Goal: Transaction & Acquisition: Subscribe to service/newsletter

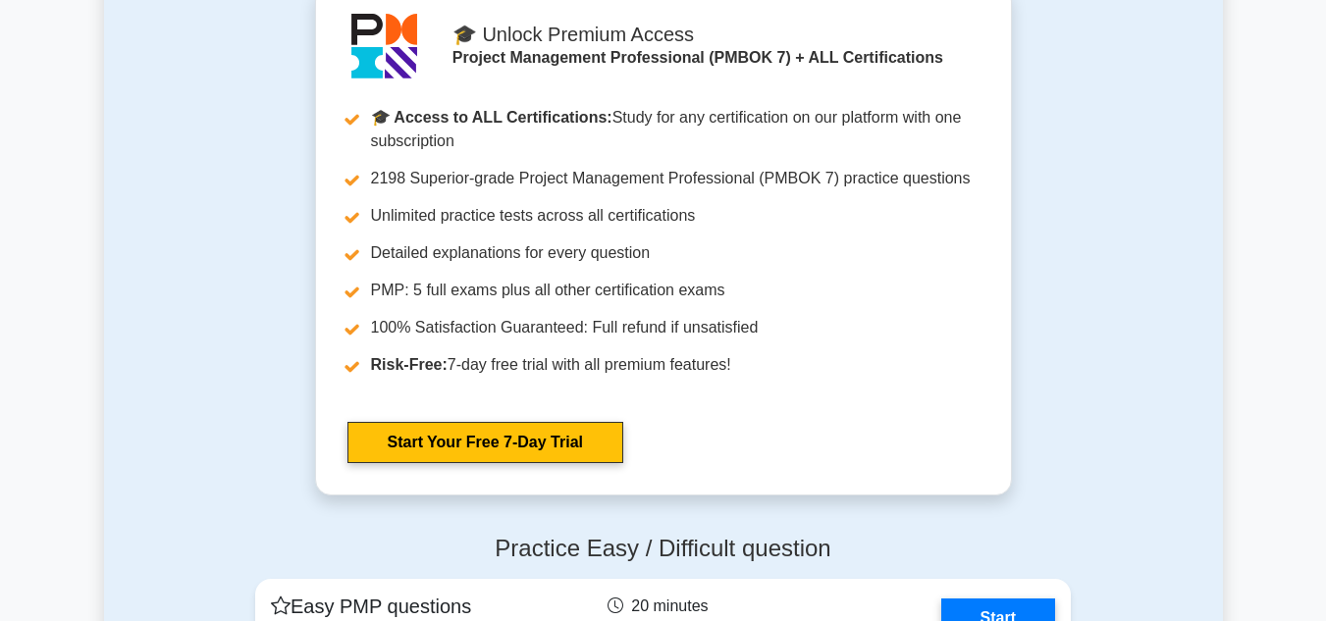
scroll to position [2170, 0]
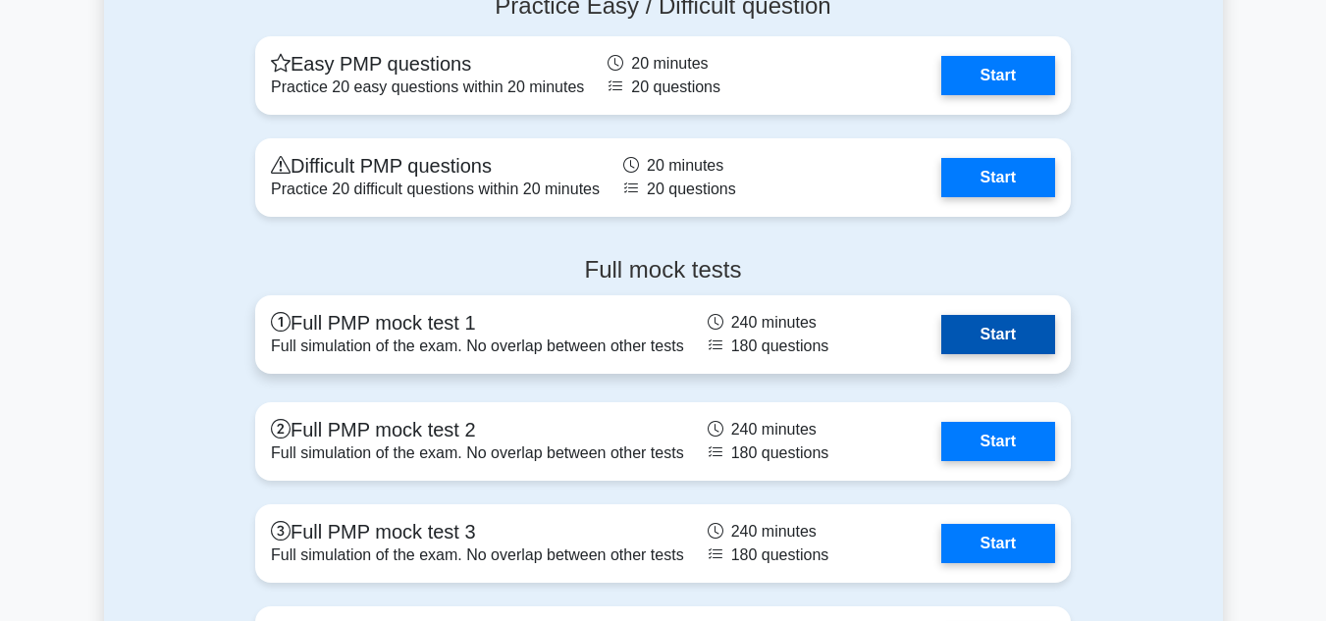
click at [981, 335] on link "Start" at bounding box center [998, 334] width 114 height 39
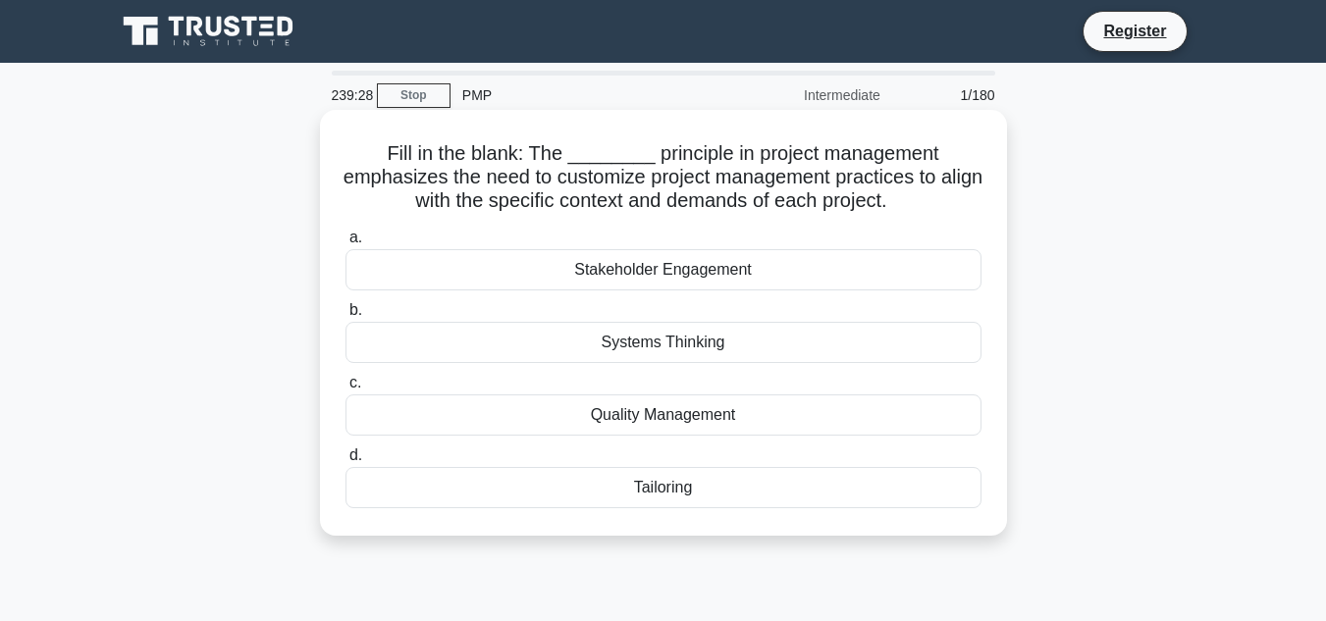
click at [737, 268] on div "Stakeholder Engagement" at bounding box center [663, 269] width 636 height 41
click at [345, 244] on input "a. Stakeholder Engagement" at bounding box center [345, 238] width 0 height 13
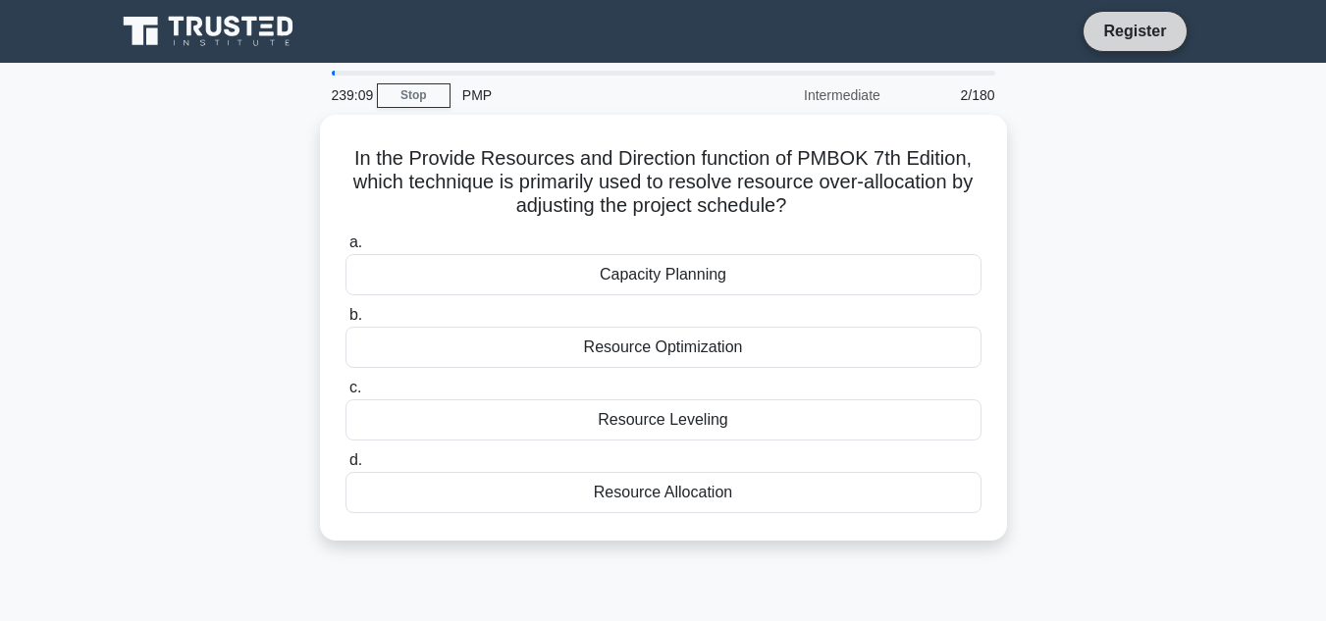
click at [1112, 29] on link "Register" at bounding box center [1134, 31] width 86 height 25
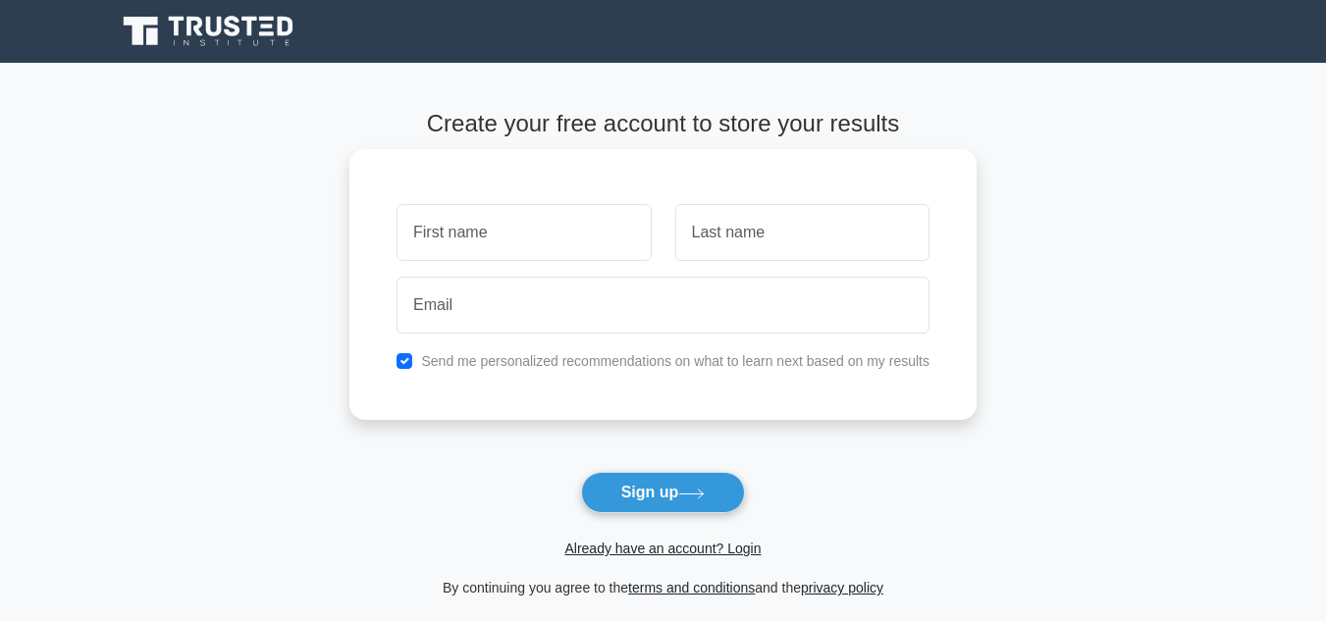
type input "e"
type input "k"
click at [730, 232] on input "text" at bounding box center [802, 232] width 254 height 57
click at [436, 234] on input "k" at bounding box center [523, 232] width 254 height 57
type input "o"
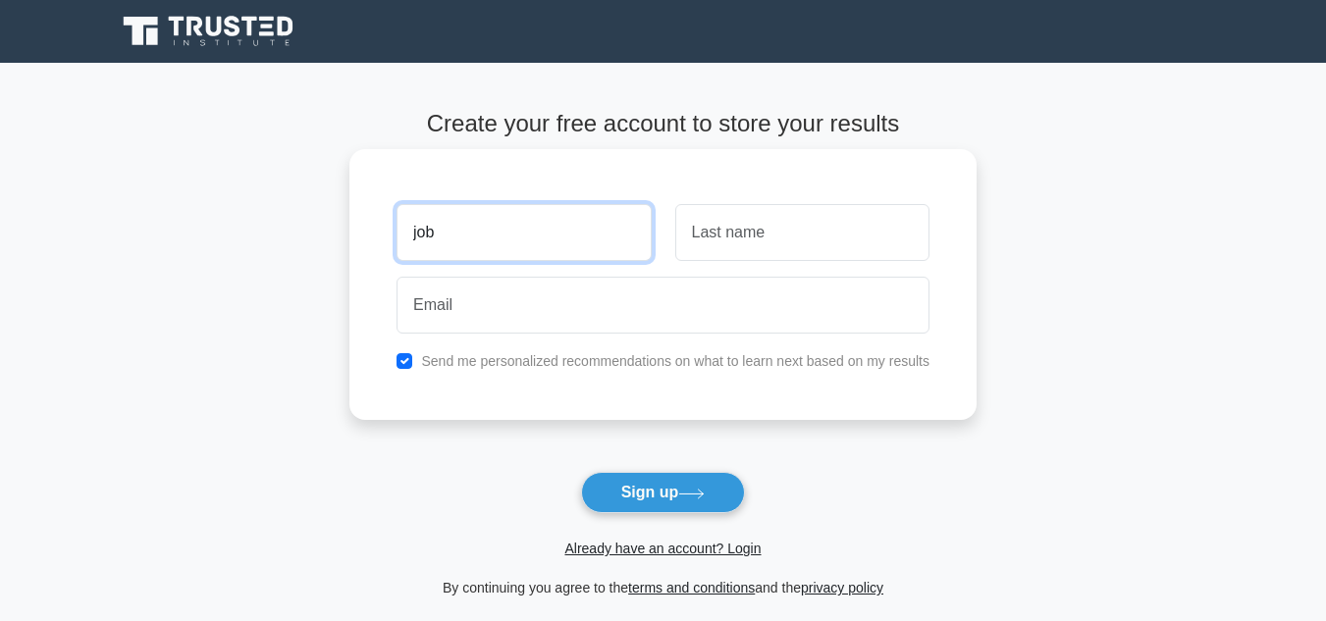
type input "job"
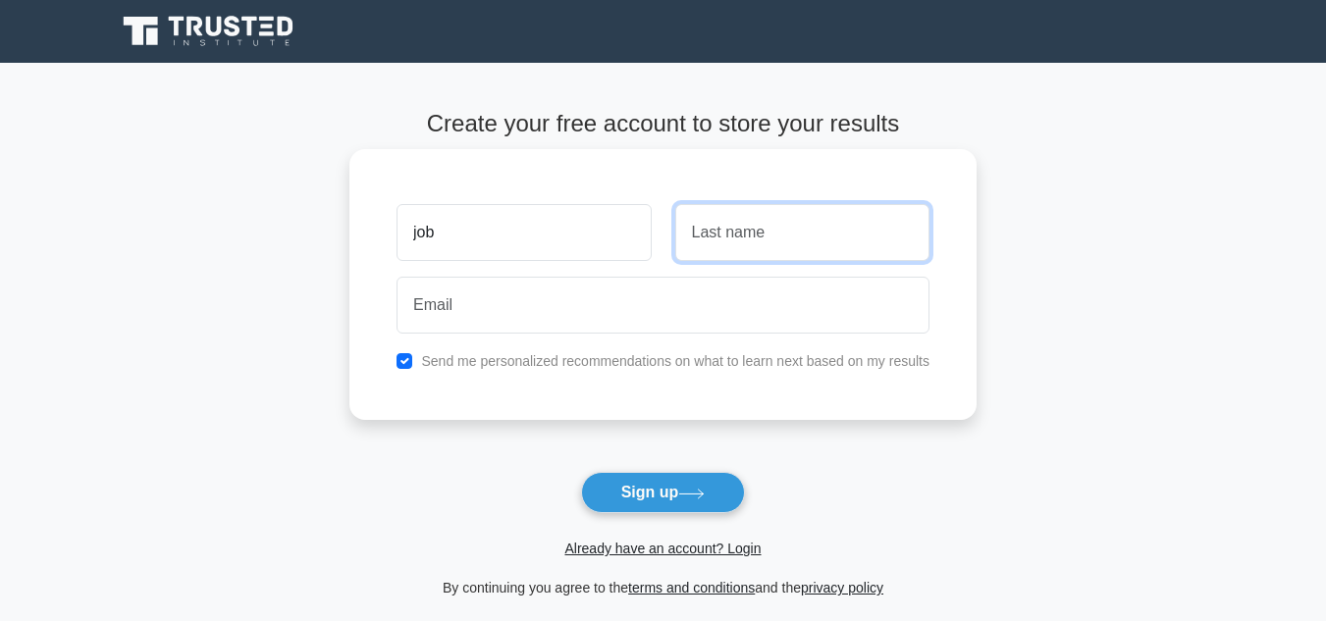
click at [741, 233] on input "text" at bounding box center [802, 232] width 254 height 57
type input "k"
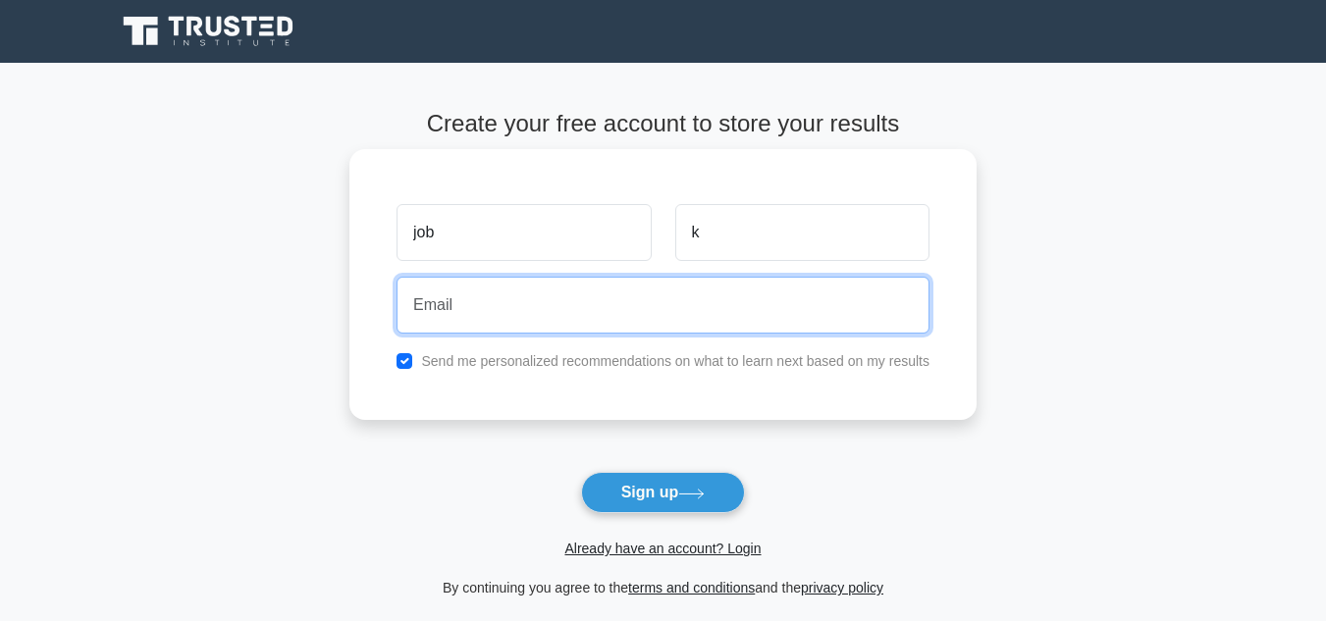
click at [548, 315] on input "email" at bounding box center [662, 305] width 533 height 57
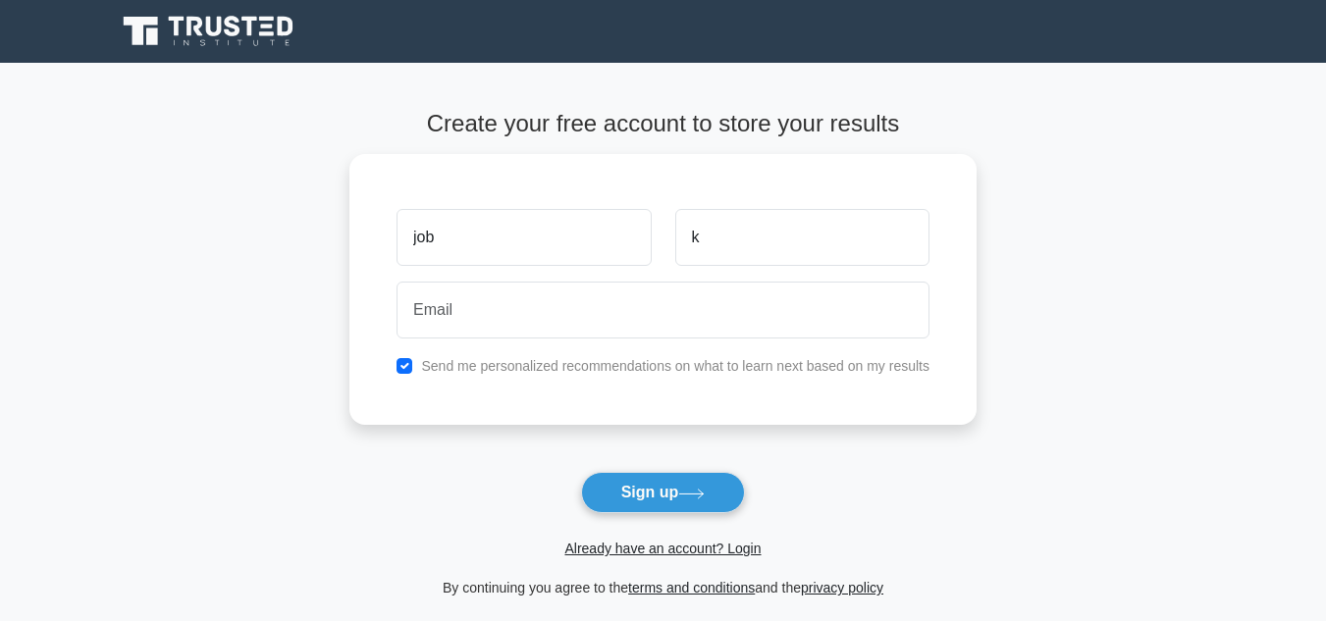
click at [771, 443] on form "Create your free account to store your results job k Send me personalized recom…" at bounding box center [662, 355] width 627 height 490
click at [685, 489] on icon at bounding box center [691, 494] width 26 height 11
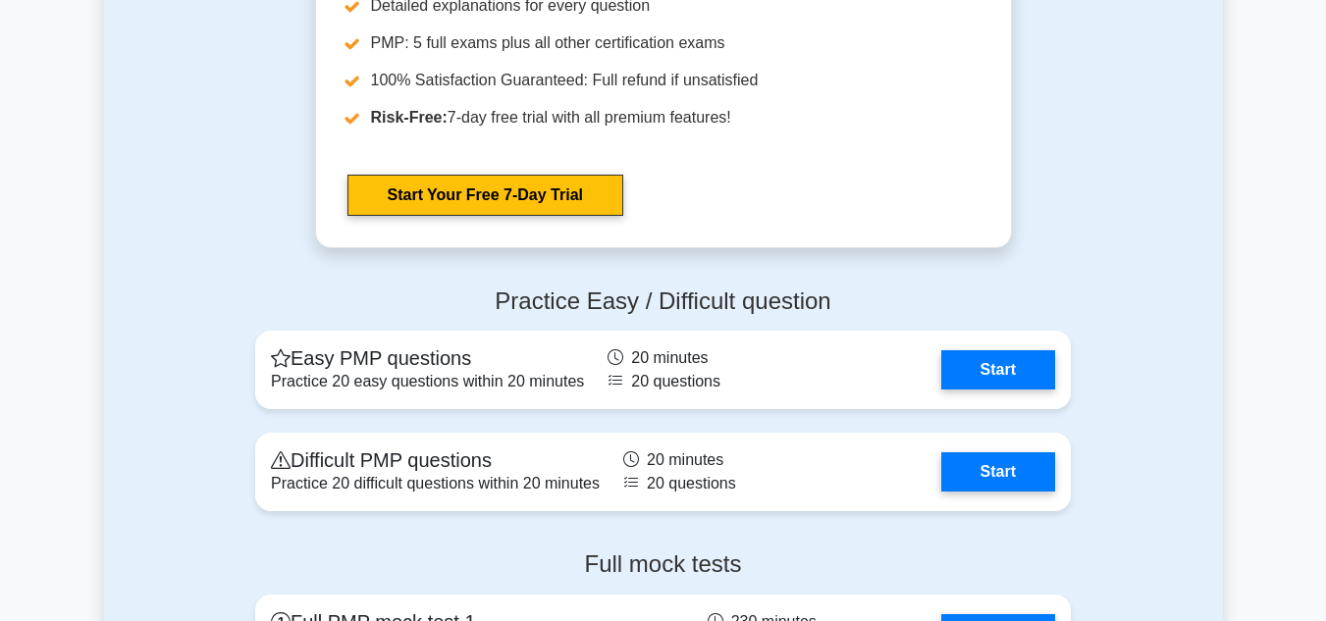
scroll to position [5206, 0]
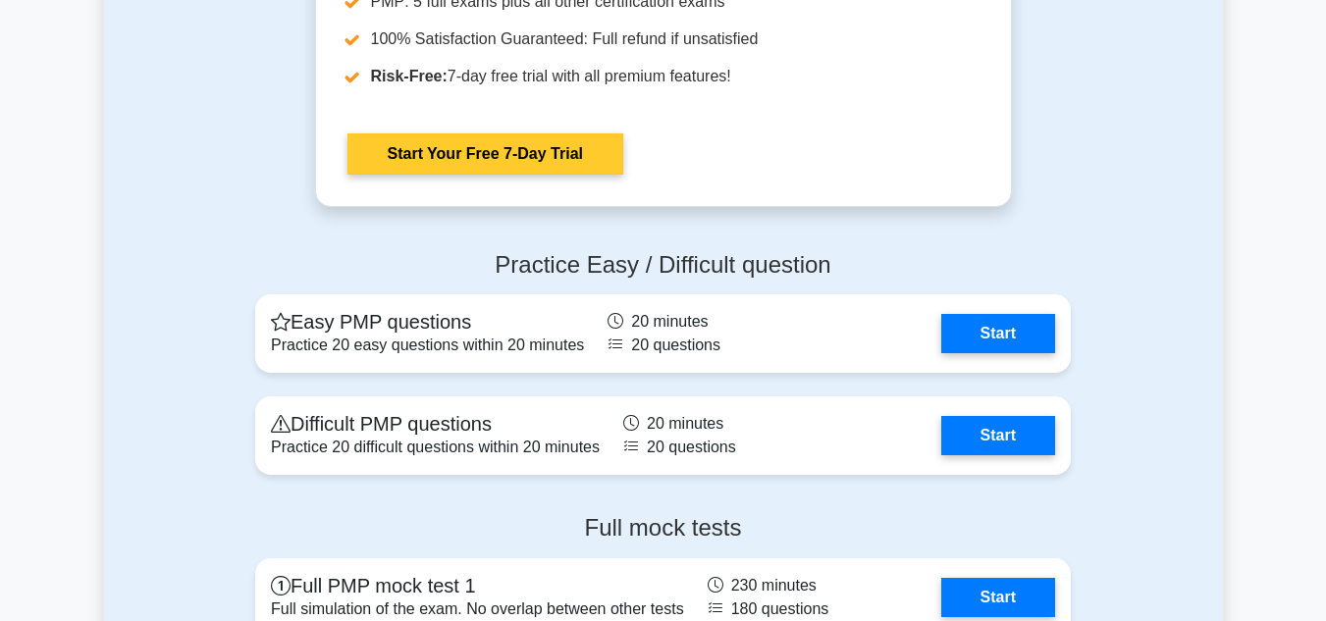
click at [501, 152] on link "Start Your Free 7-Day Trial" at bounding box center [485, 153] width 276 height 41
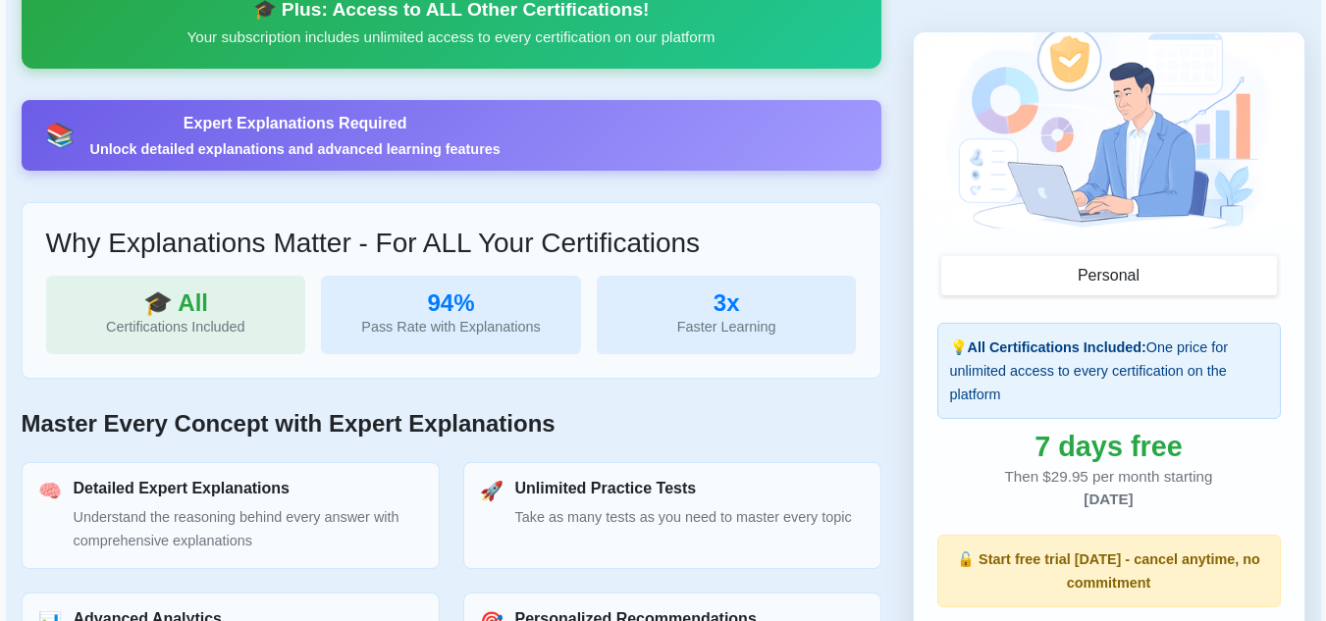
scroll to position [992, 0]
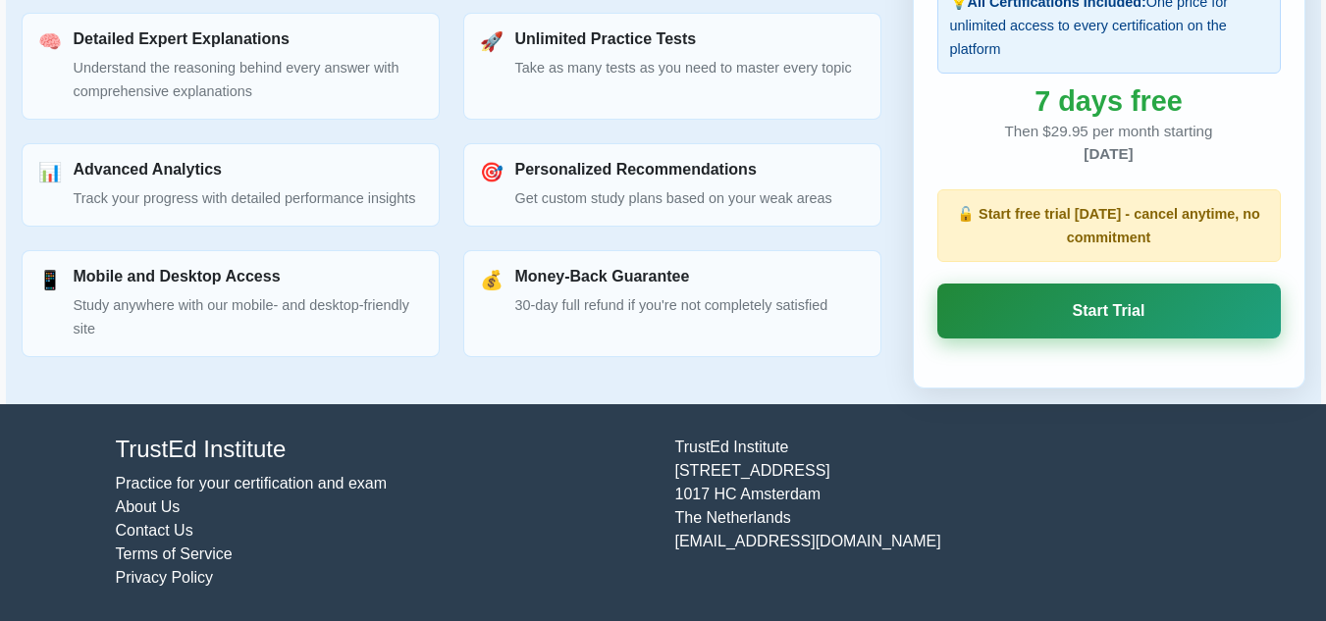
click at [1100, 311] on link "Start Trial" at bounding box center [1108, 311] width 343 height 55
